Goal: Find specific page/section: Find specific page/section

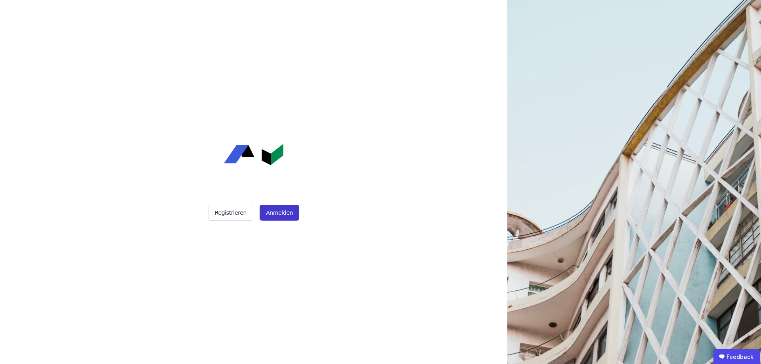
click at [294, 214] on button "Anmelden" at bounding box center [280, 213] width 40 height 16
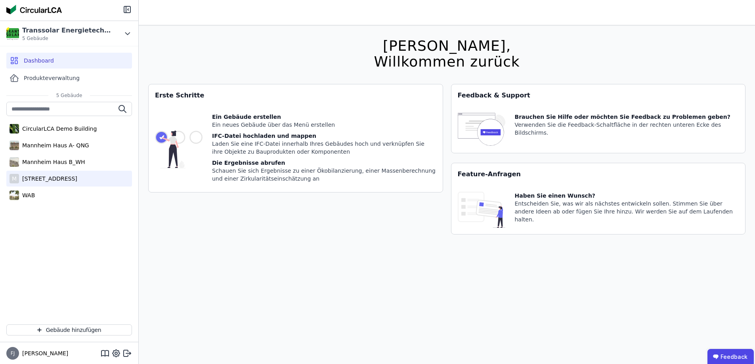
click at [77, 183] on div "M [GEOGRAPHIC_DATA][STREET_ADDRESS]" at bounding box center [69, 179] width 126 height 16
